Goal: Task Accomplishment & Management: Manage account settings

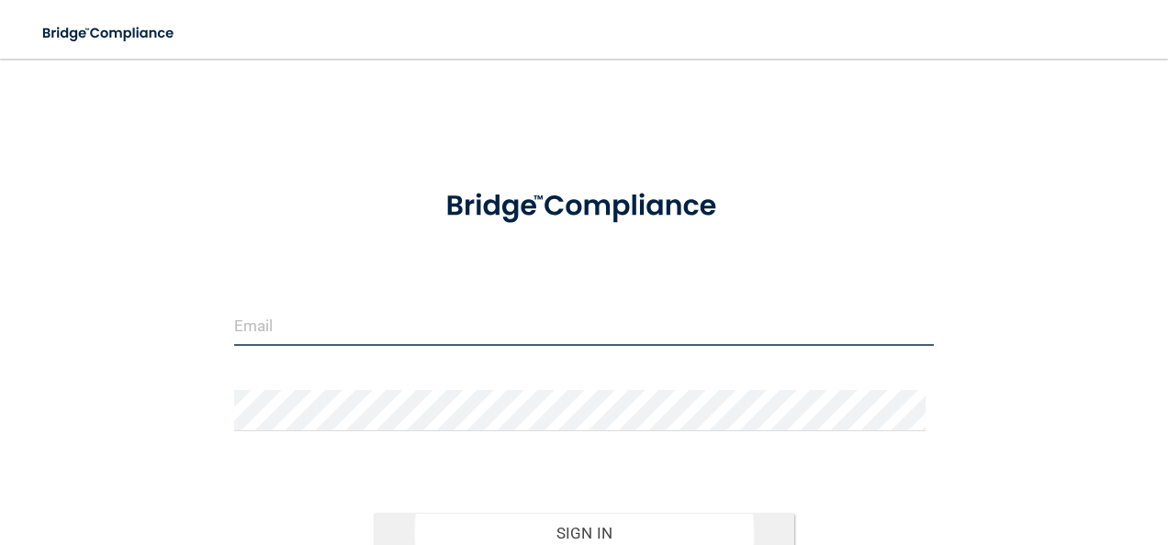
type input "[PERSON_NAME][EMAIL_ADDRESS][PERSON_NAME][DOMAIN_NAME]"
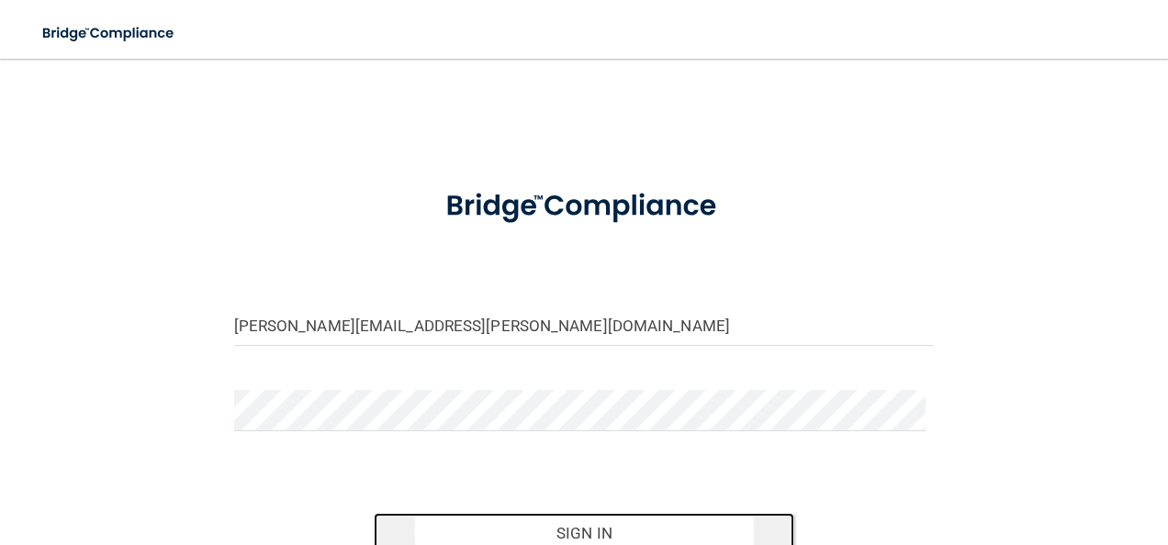
click at [591, 524] on button "Sign In" at bounding box center [584, 533] width 420 height 40
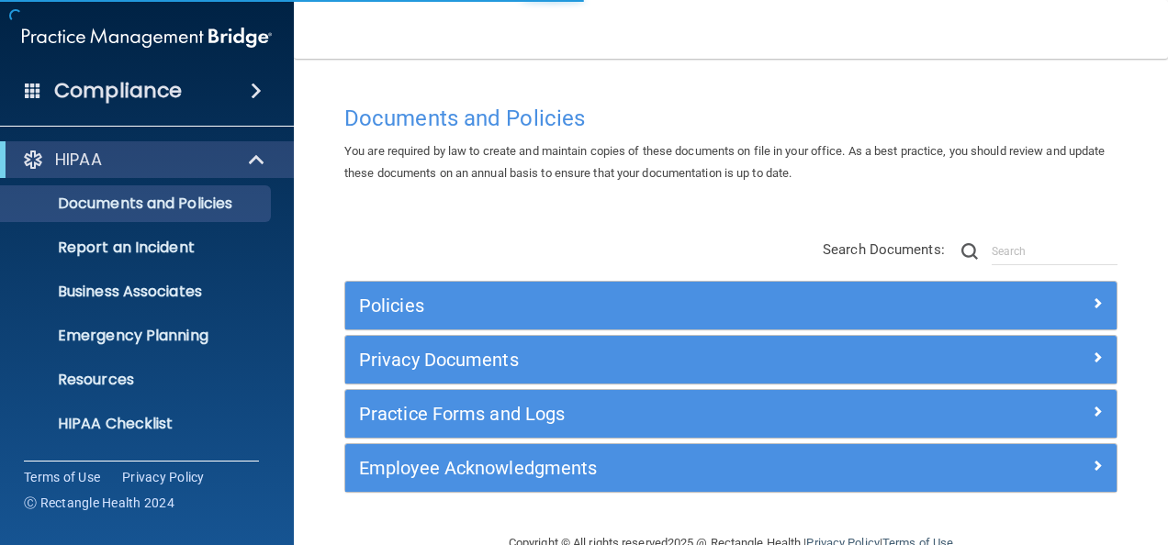
scroll to position [216, 0]
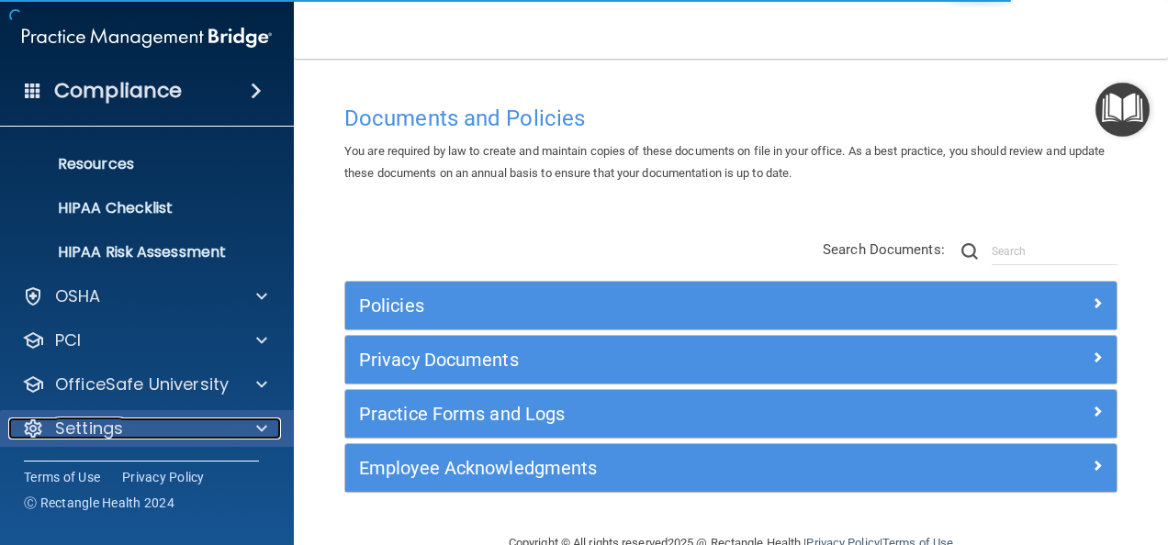
click at [123, 427] on div "Settings" at bounding box center [122, 429] width 228 height 22
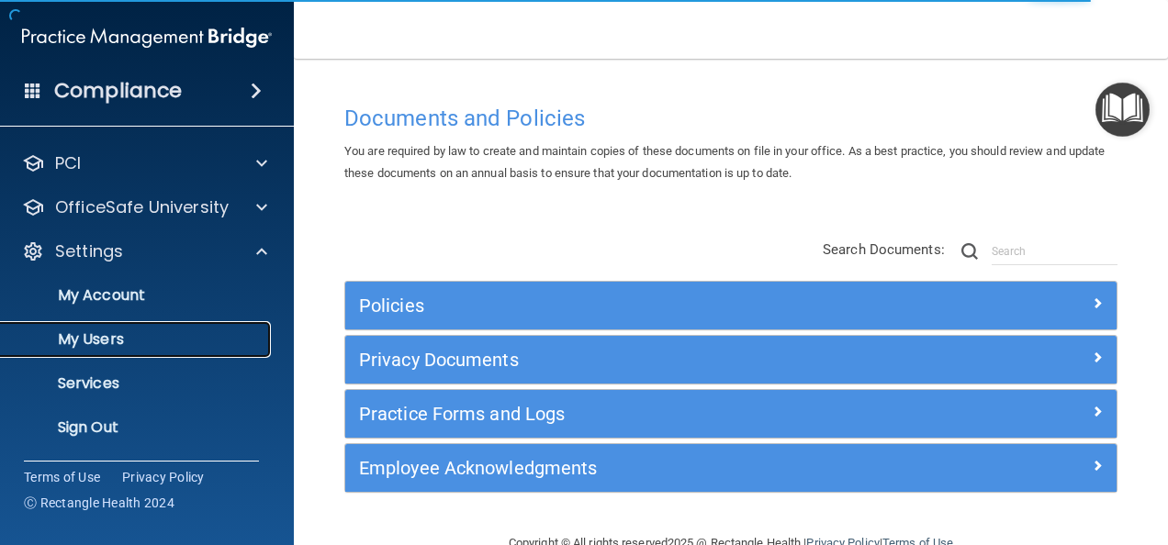
click at [115, 341] on p "My Users" at bounding box center [137, 340] width 251 height 18
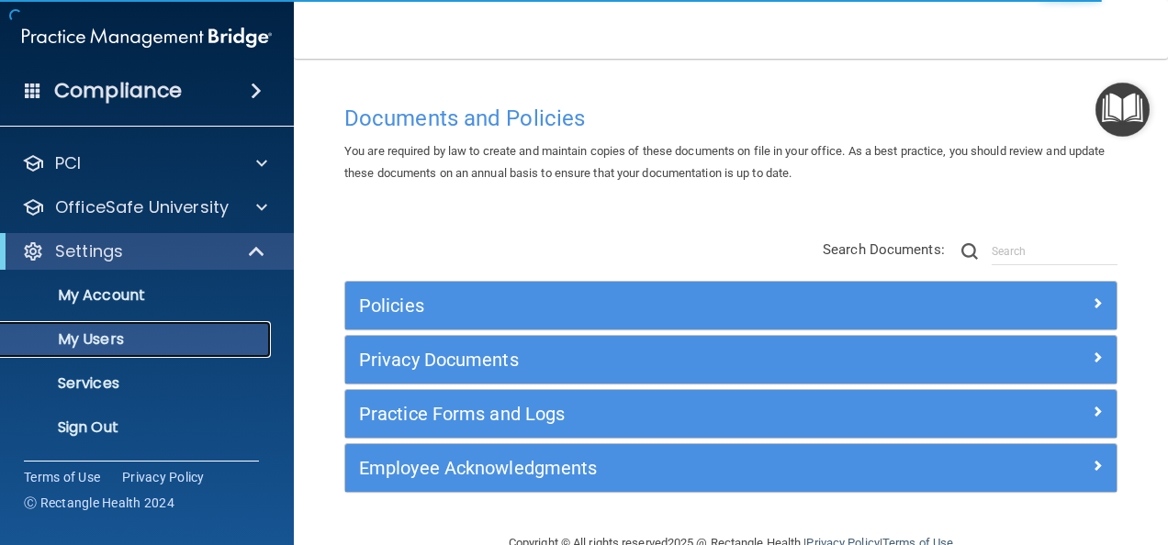
scroll to position [84, 0]
select select "20"
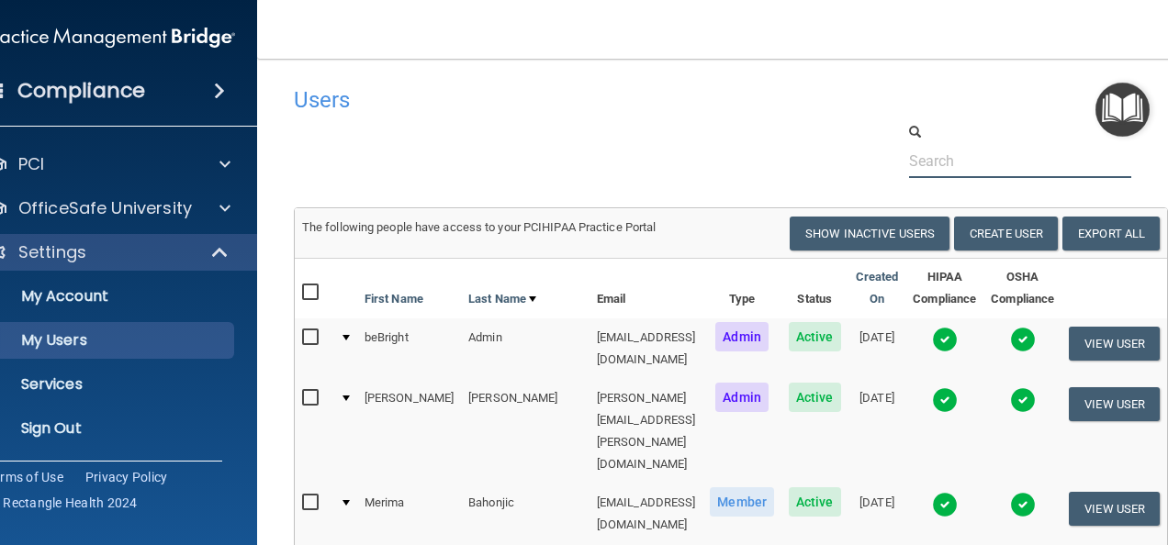
click at [946, 169] on input "text" at bounding box center [1020, 161] width 223 height 34
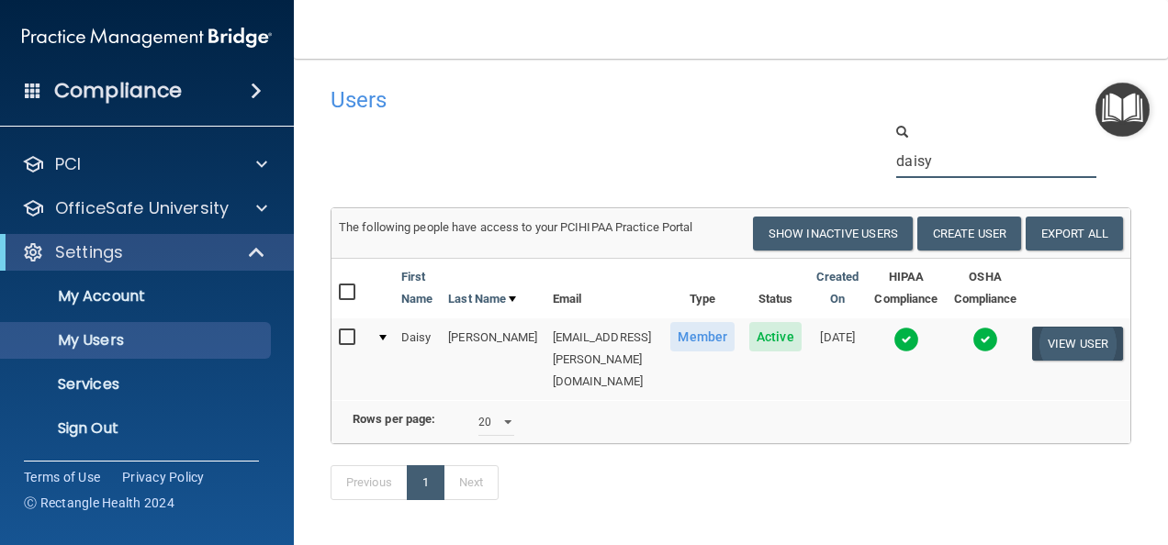
type input "daisy"
click at [1070, 341] on button "View User" at bounding box center [1077, 344] width 91 height 34
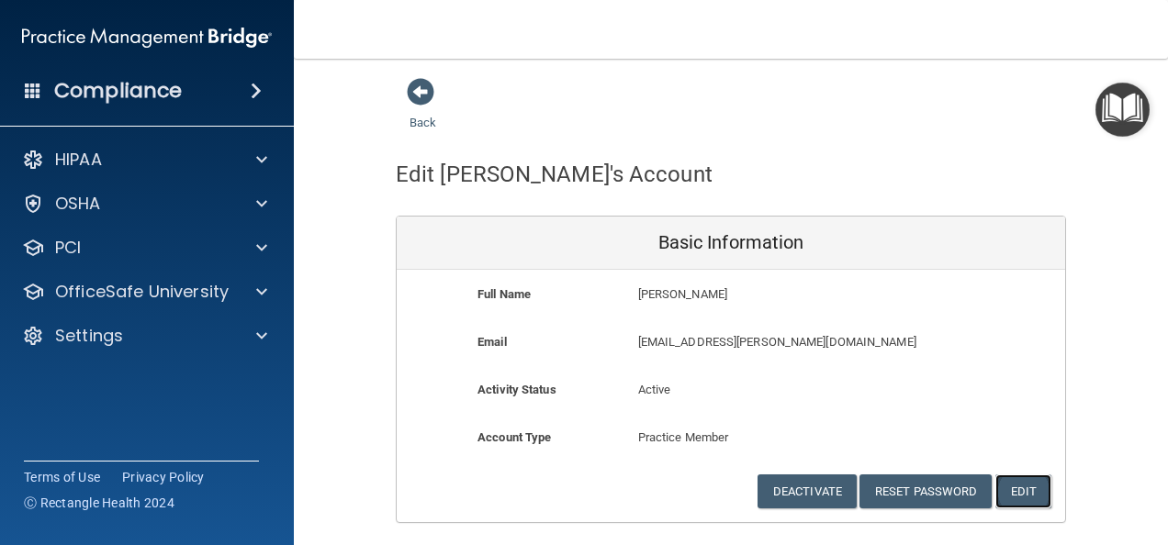
click at [1016, 490] on button "Edit" at bounding box center [1023, 492] width 56 height 34
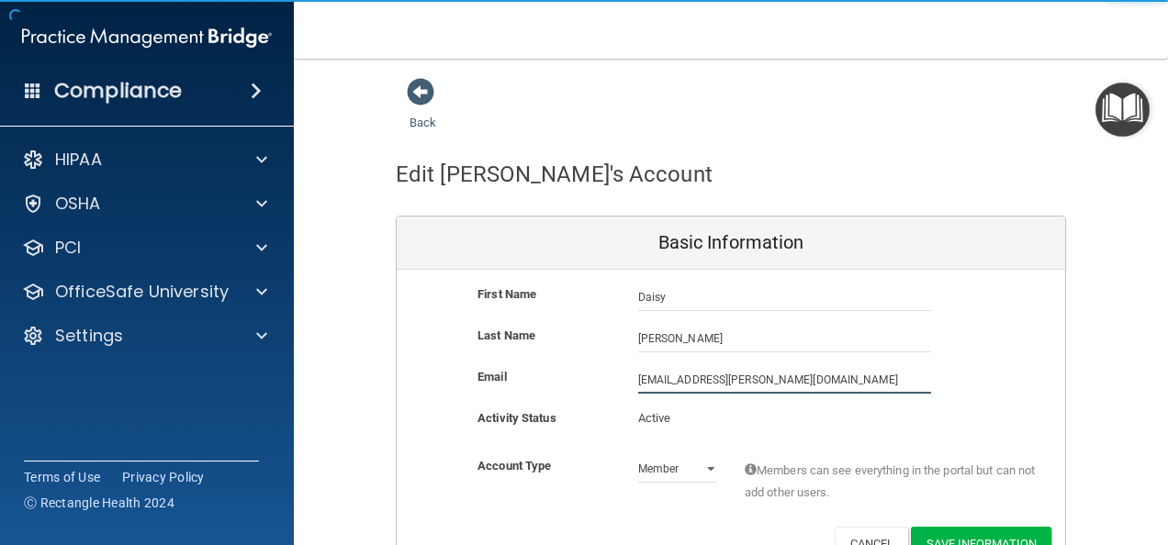
click at [689, 380] on input "[EMAIL_ADDRESS][PERSON_NAME][DOMAIN_NAME]" at bounding box center [784, 380] width 293 height 28
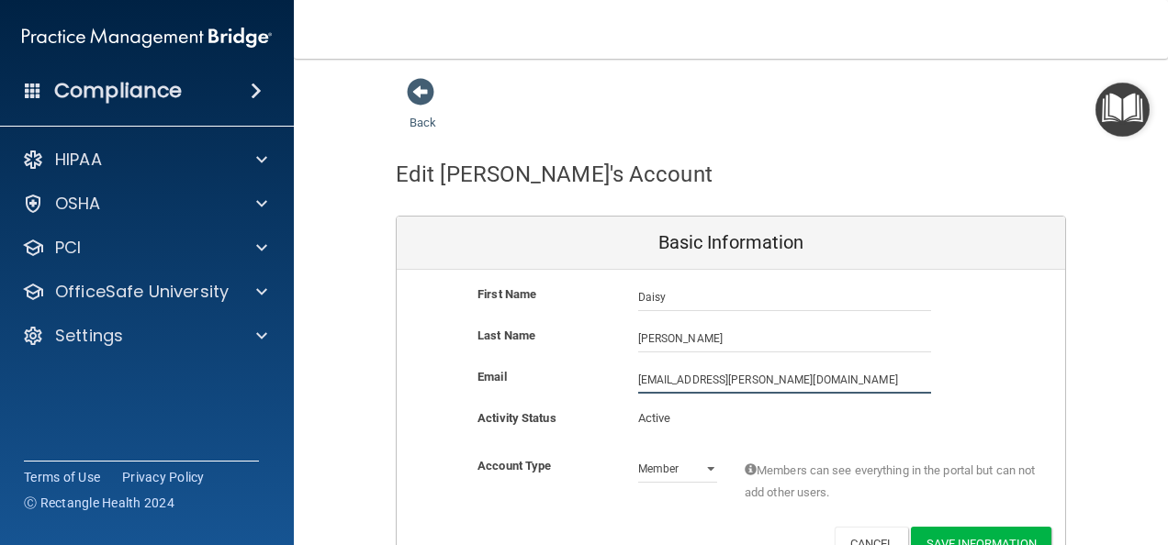
scroll to position [102, 0]
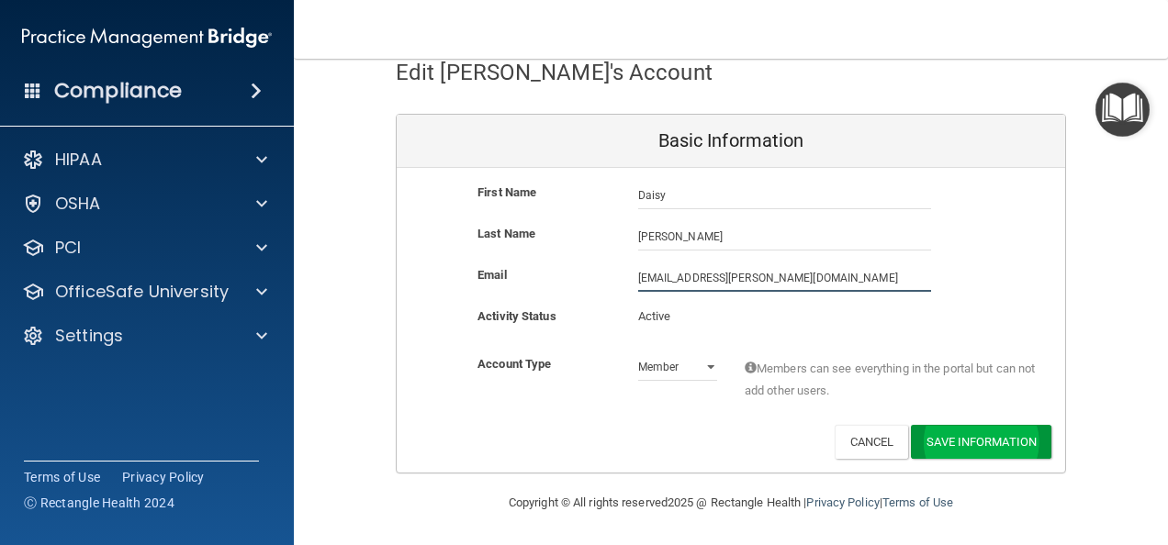
type input "[EMAIL_ADDRESS][PERSON_NAME][DOMAIN_NAME]"
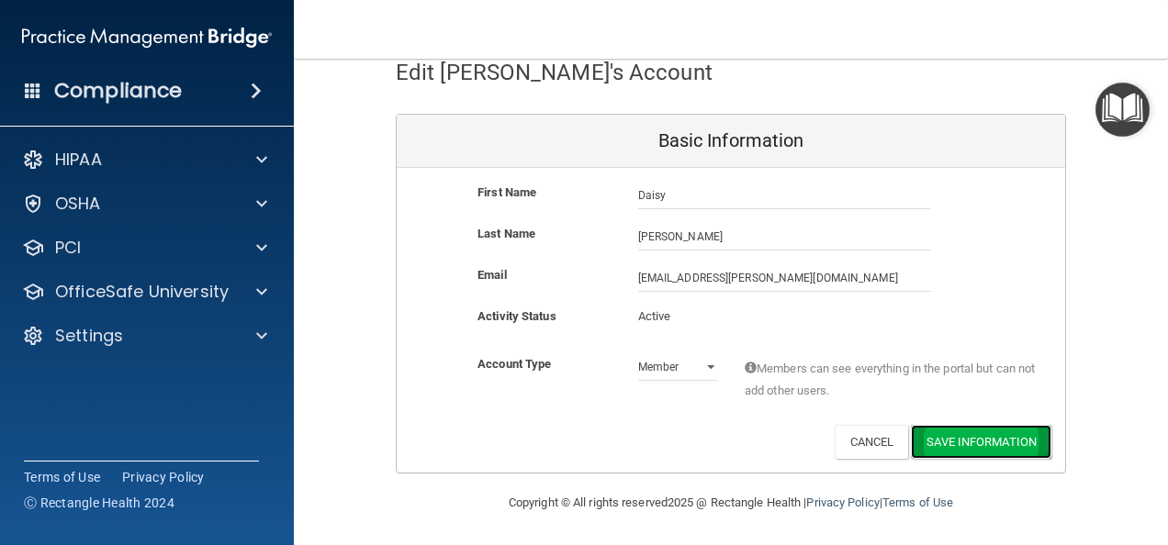
click at [999, 443] on button "Save Information" at bounding box center [981, 442] width 140 height 34
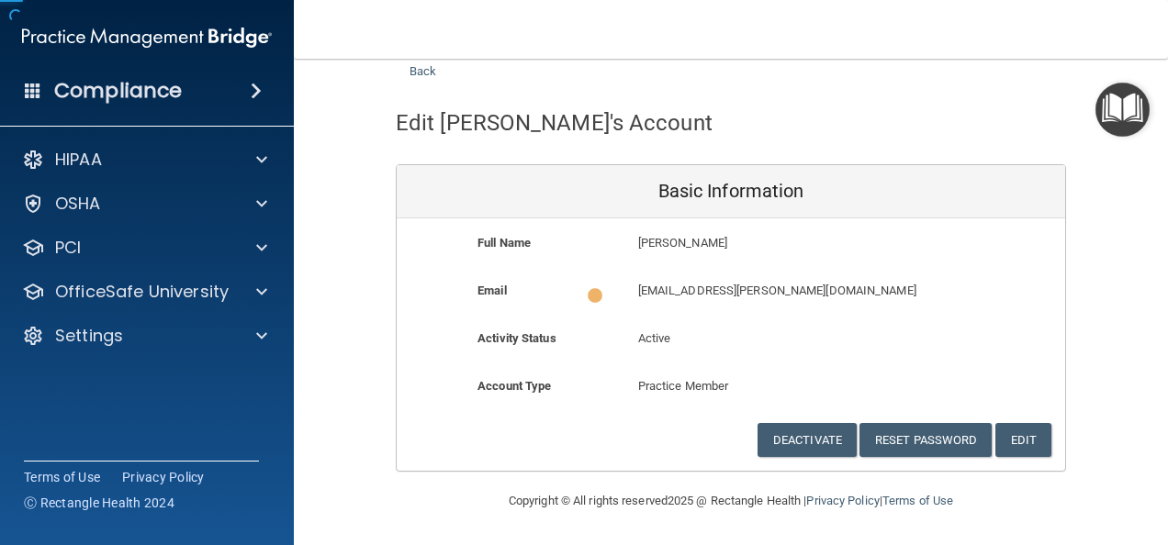
scroll to position [50, 0]
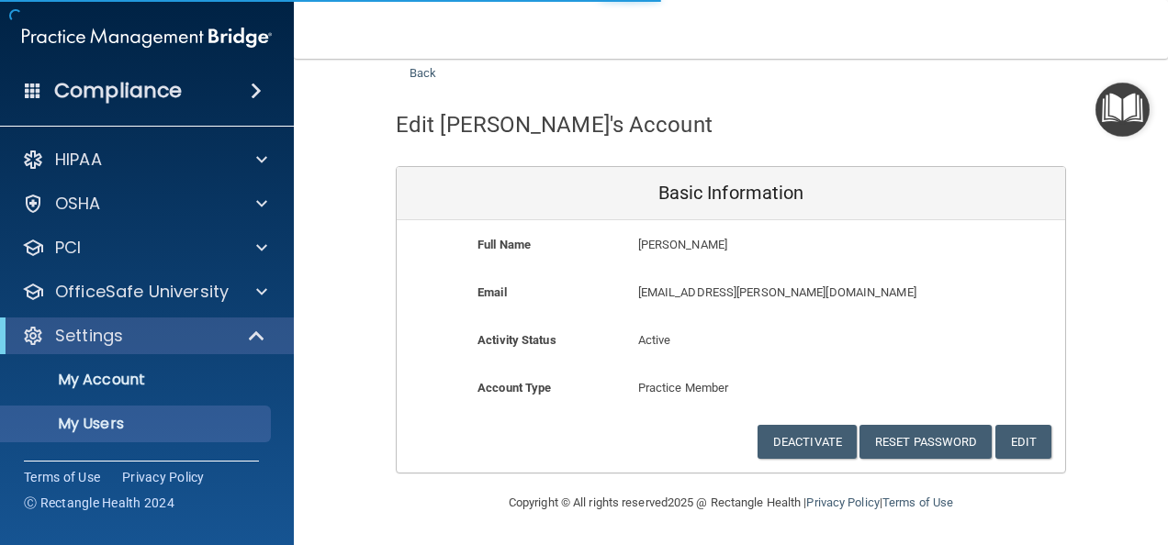
select select "20"
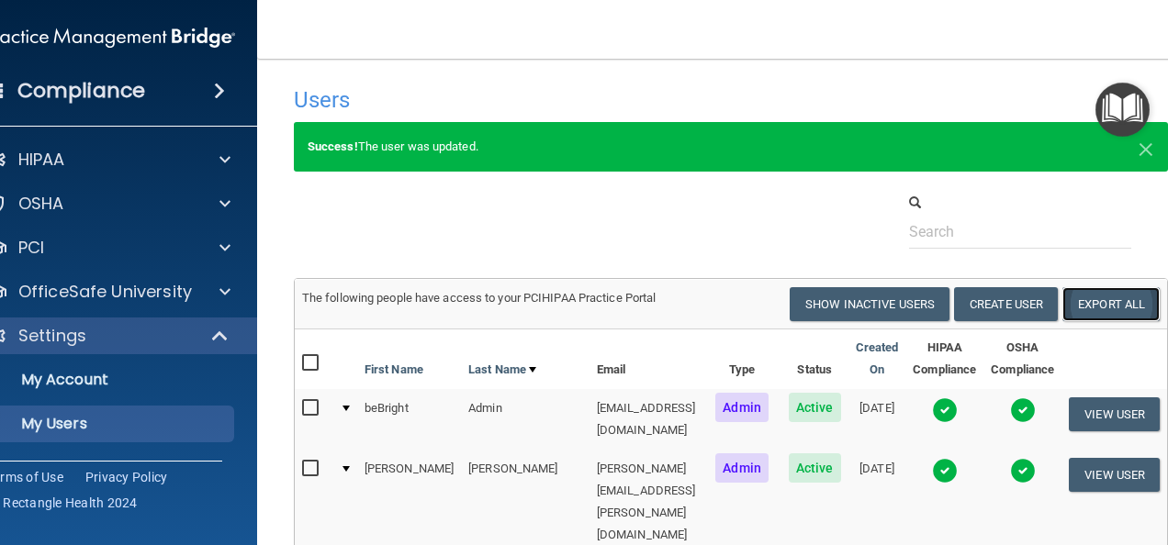
click at [1112, 311] on link "Export All" at bounding box center [1110, 304] width 97 height 34
